Goal: Information Seeking & Learning: Understand process/instructions

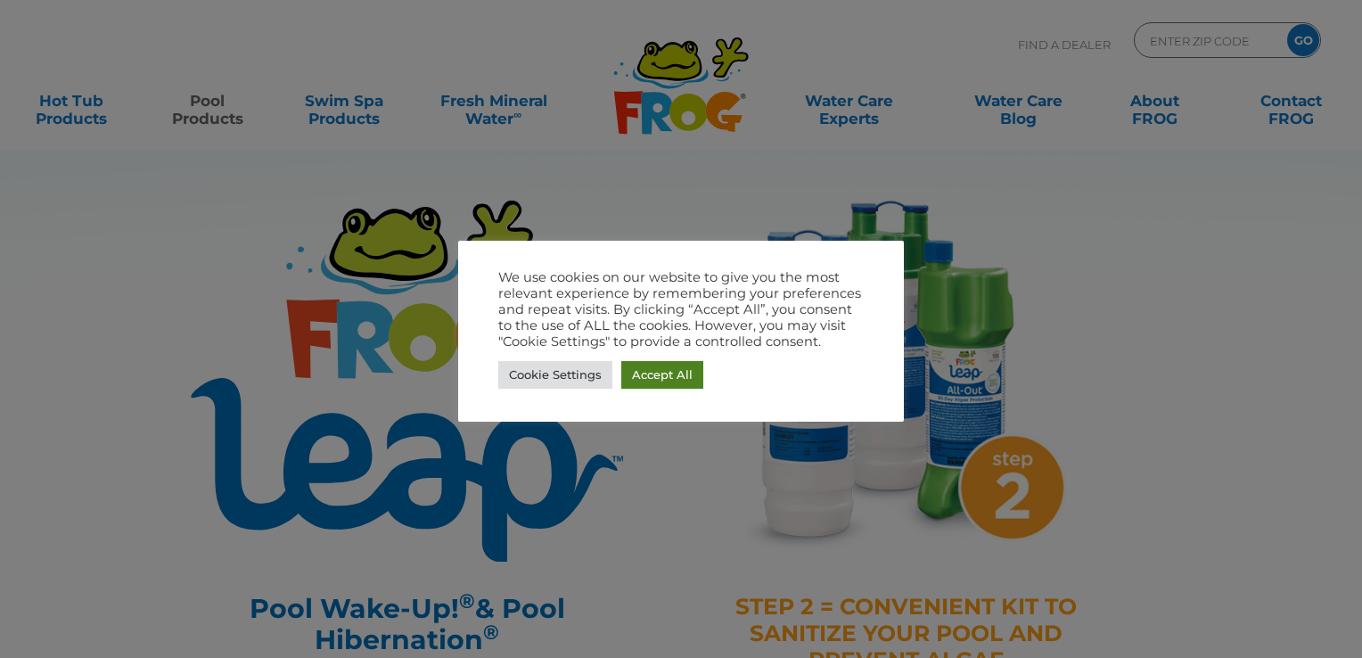
click at [678, 374] on link "Accept All" at bounding box center [662, 375] width 82 height 28
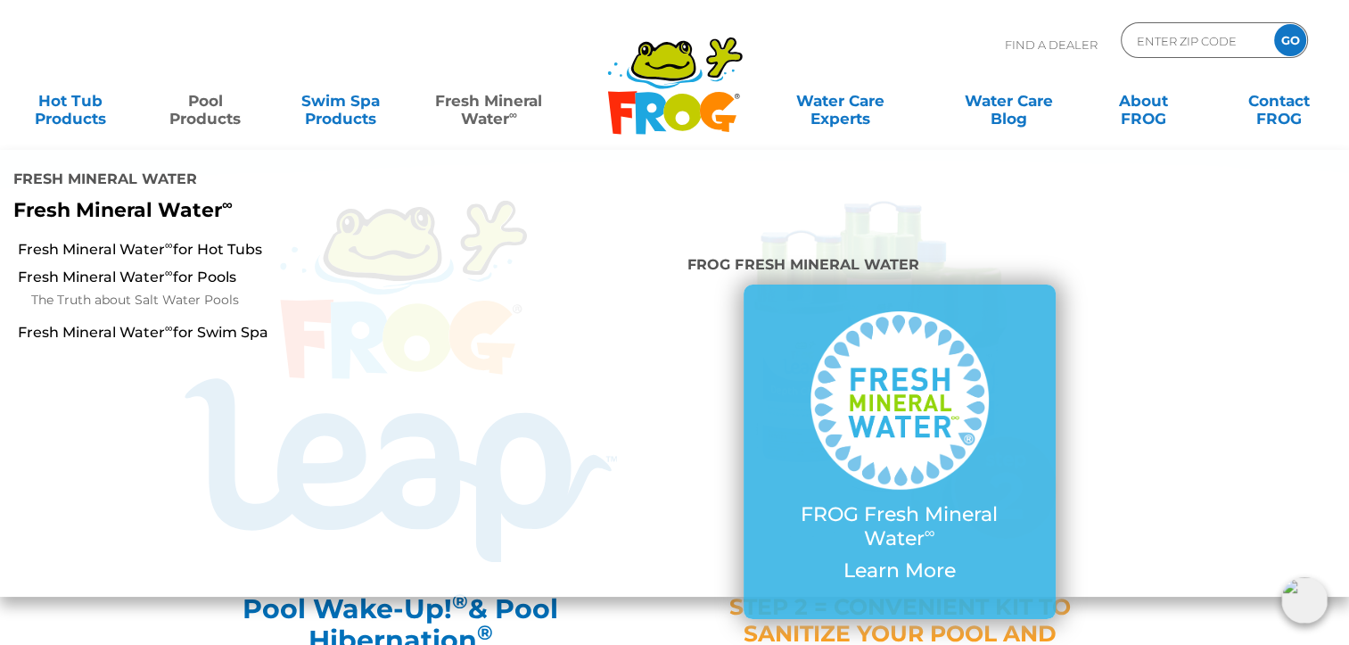
click at [503, 109] on link "Fresh Mineral Water ∞" at bounding box center [488, 101] width 131 height 36
click at [486, 104] on link "Fresh Mineral Water ∞" at bounding box center [488, 101] width 131 height 36
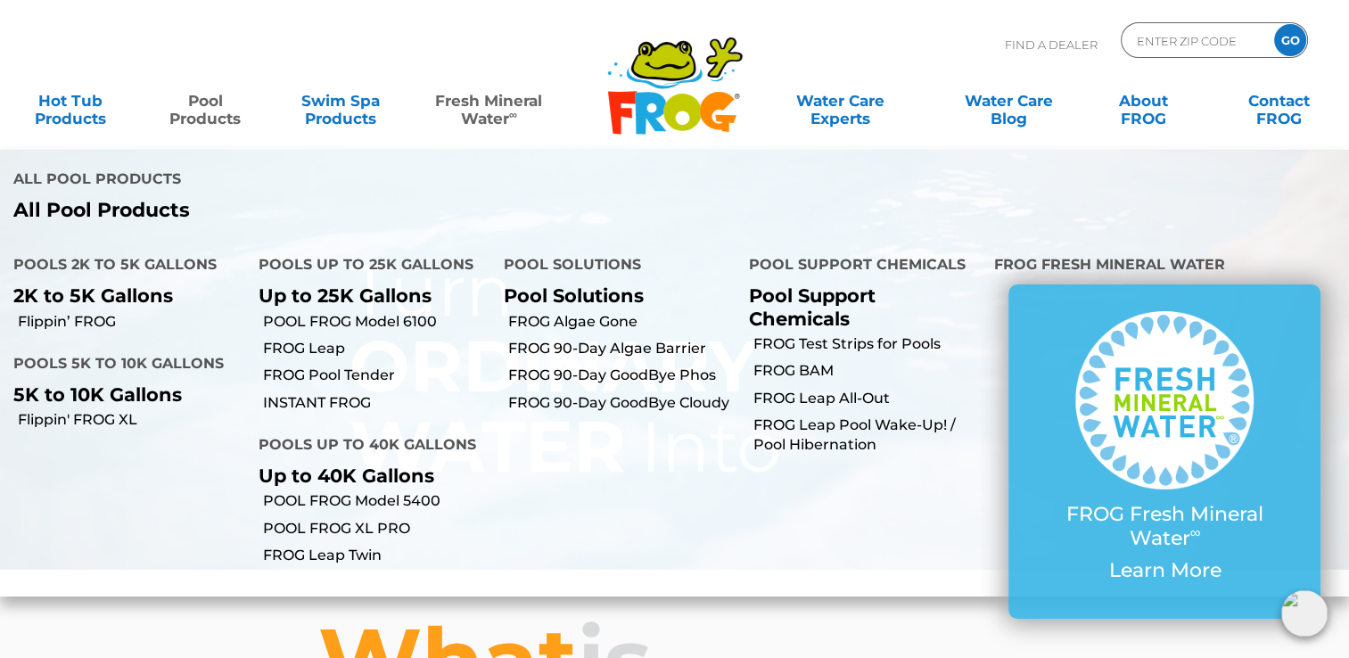
click at [209, 103] on link "Pool Products" at bounding box center [205, 101] width 105 height 36
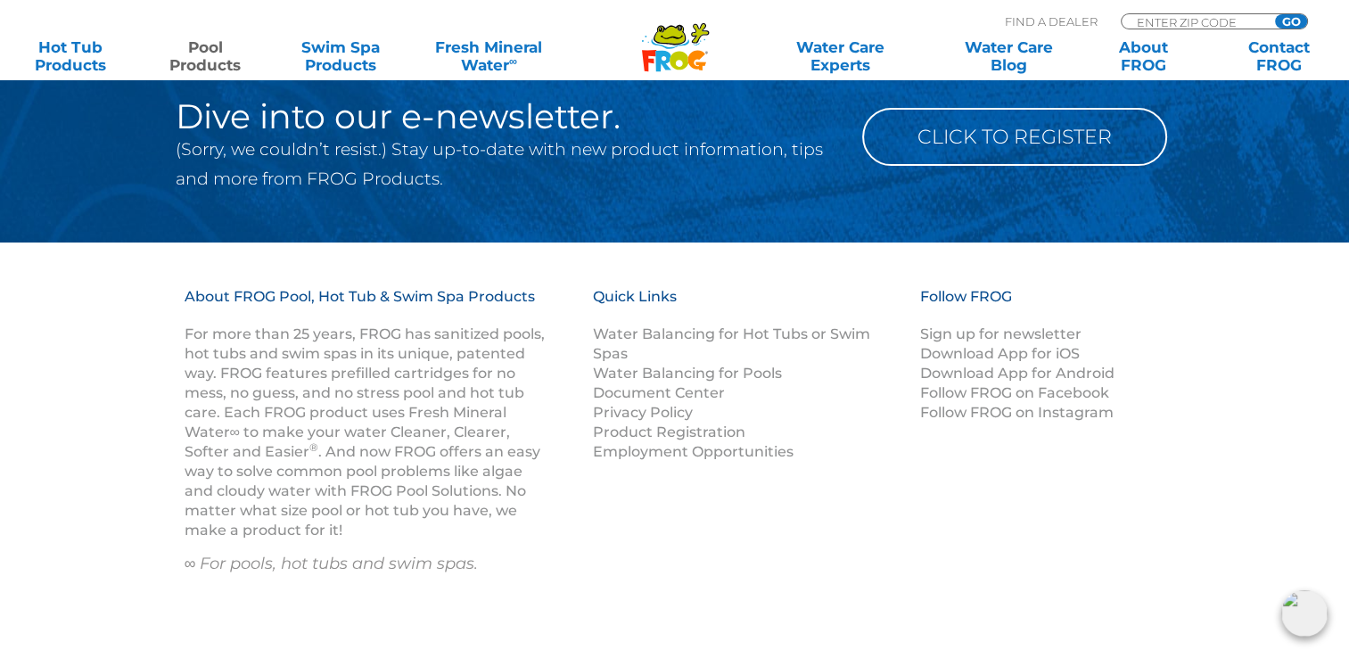
scroll to position [7132, 0]
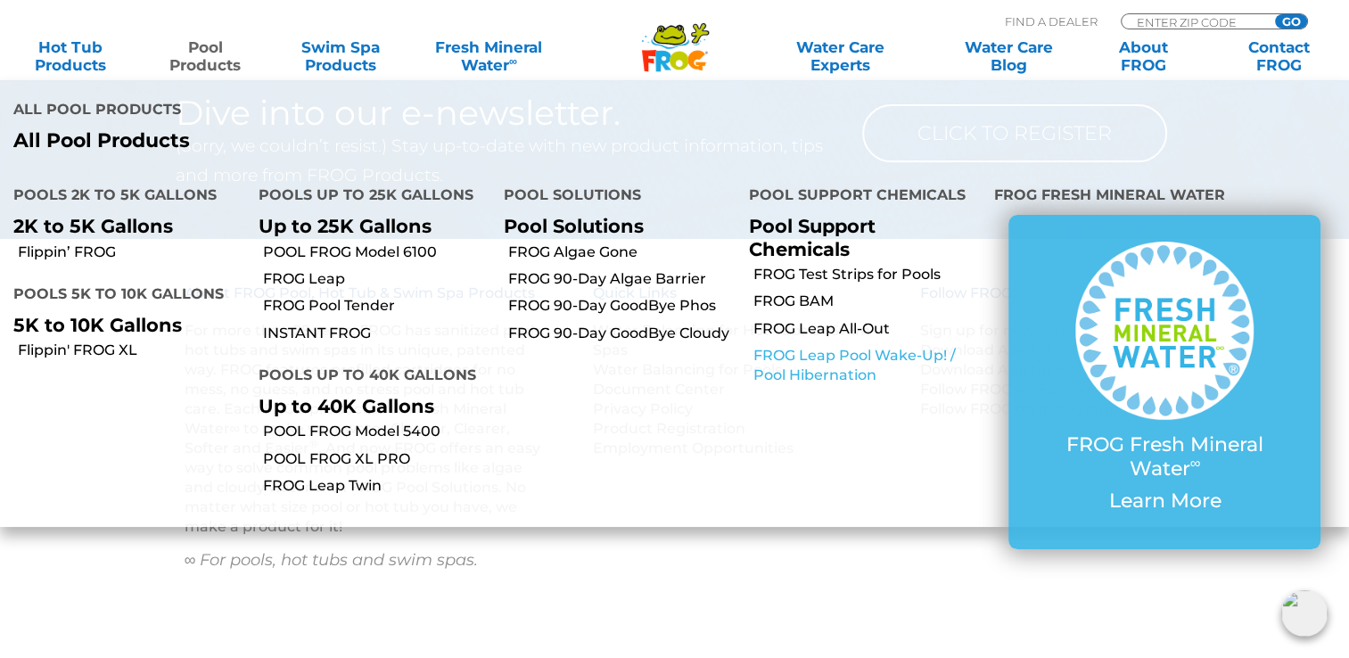
click at [779, 346] on link "FROG Leap Pool Wake-Up! / Pool Hibernation" at bounding box center [866, 366] width 227 height 40
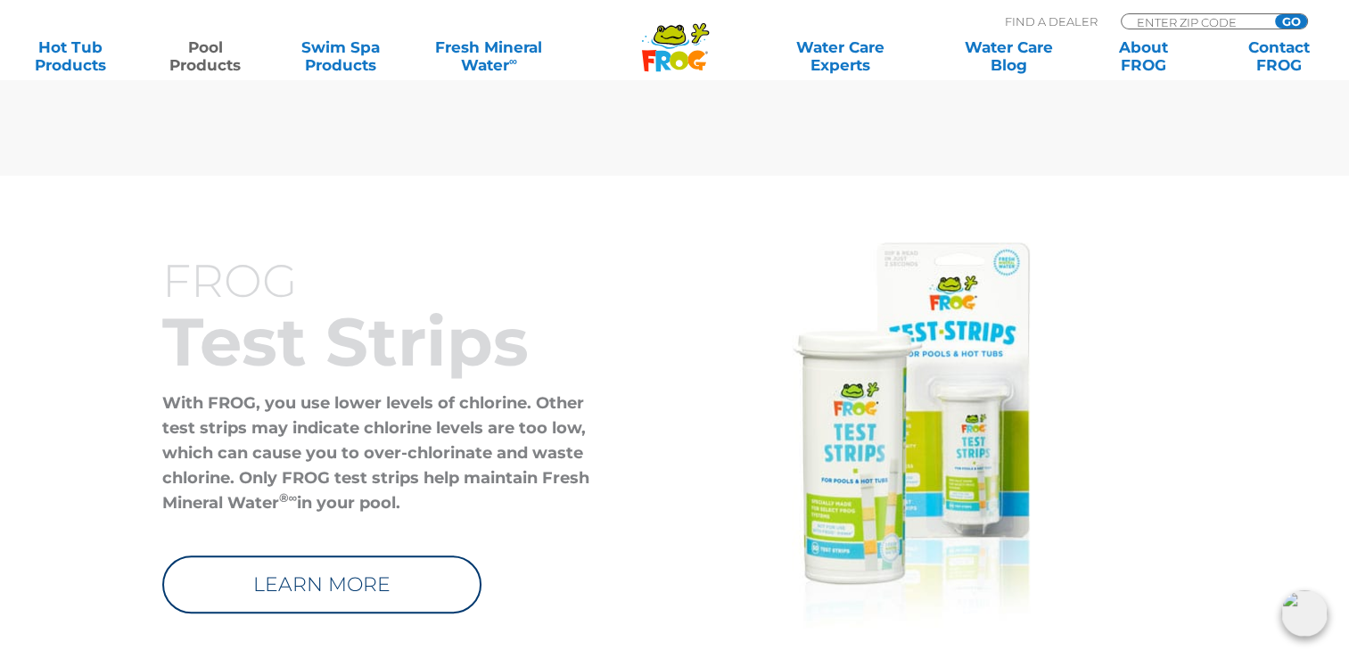
scroll to position [7756, 0]
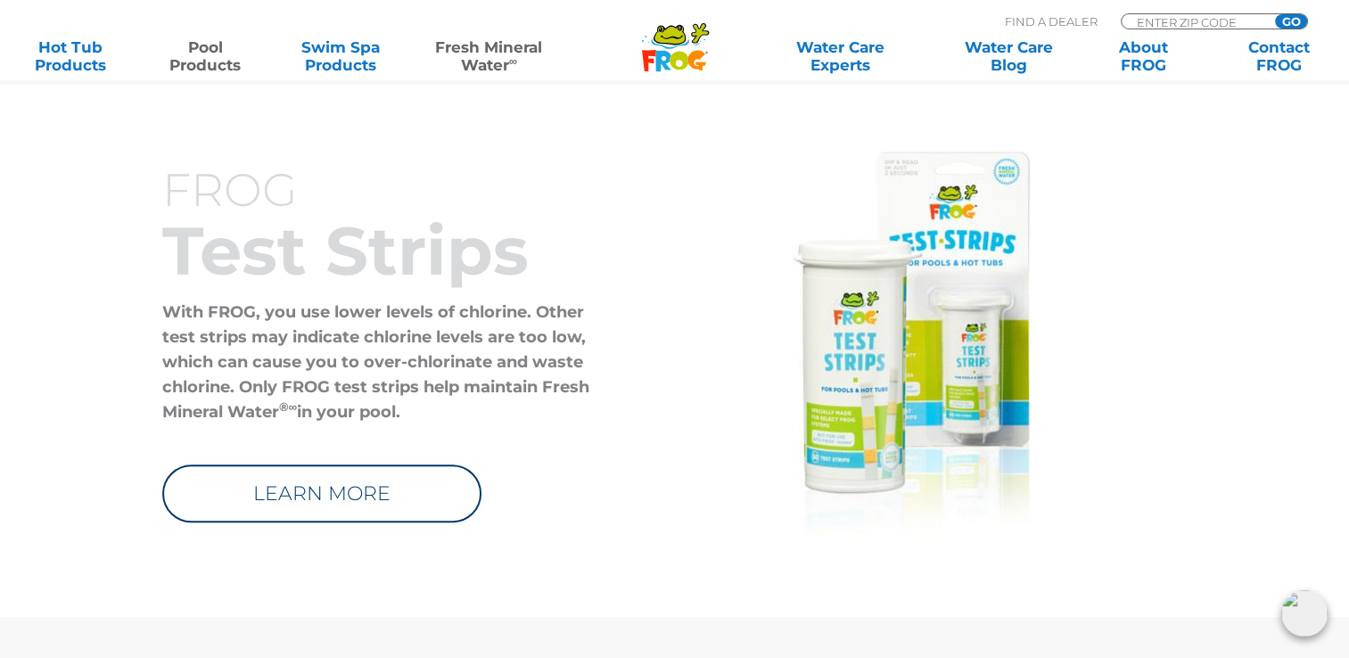
click at [478, 64] on link "Fresh Mineral Water ∞" at bounding box center [488, 56] width 131 height 36
